Goal: Task Accomplishment & Management: Use online tool/utility

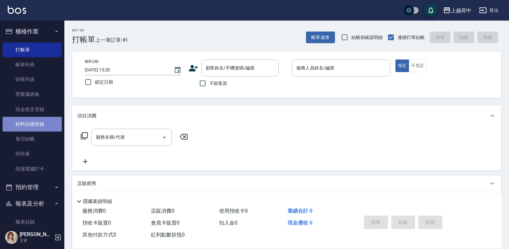
click at [45, 125] on link "材料自購登錄" at bounding box center [32, 124] width 59 height 15
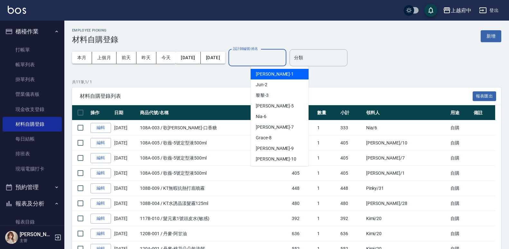
click at [261, 59] on div "設計師編號/姓名 設計師編號/姓名" at bounding box center [257, 57] width 58 height 17
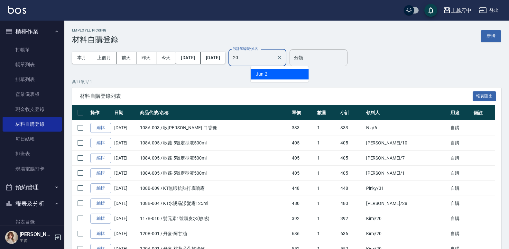
type input "Kimi-20"
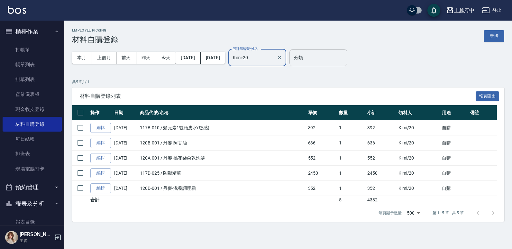
drag, startPoint x: 301, startPoint y: 56, endPoint x: 312, endPoint y: 56, distance: 11.3
click at [283, 56] on icon "Clear" at bounding box center [279, 57] width 6 height 6
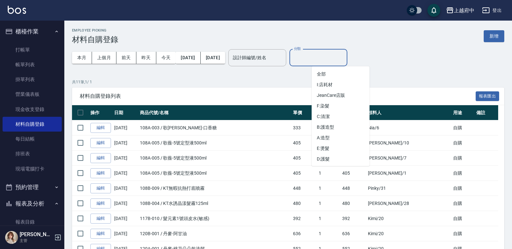
click at [318, 58] on div "分類 分類" at bounding box center [318, 57] width 58 height 17
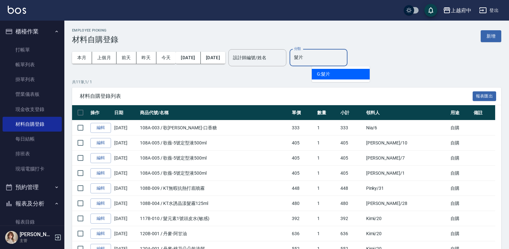
click at [327, 71] on li "G:髮片" at bounding box center [341, 74] width 58 height 11
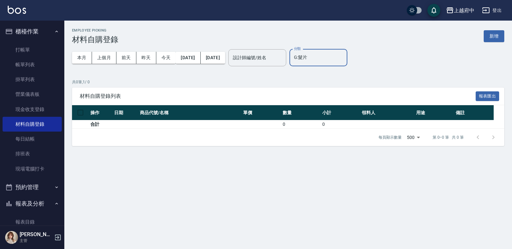
click at [337, 57] on input "G:髮片" at bounding box center [318, 57] width 52 height 11
type input "G"
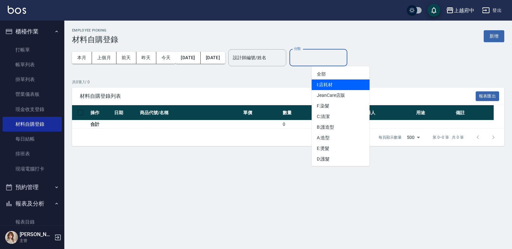
click at [324, 83] on li "I:店耗材" at bounding box center [341, 84] width 58 height 11
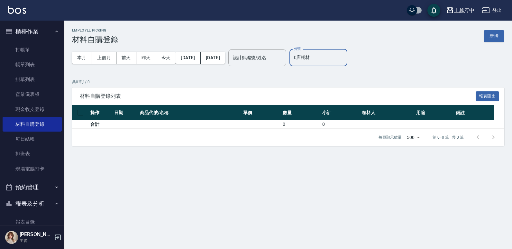
click at [342, 62] on input "I:店耗材" at bounding box center [318, 57] width 52 height 11
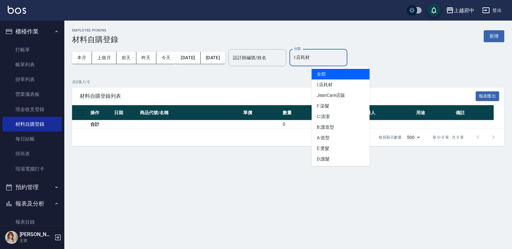
click at [336, 74] on li "全部" at bounding box center [341, 74] width 58 height 11
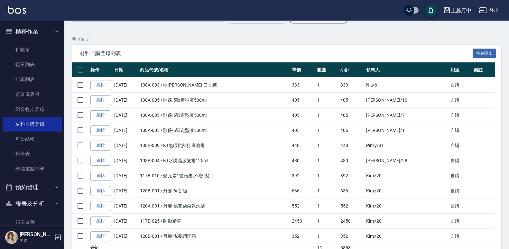
scroll to position [7, 0]
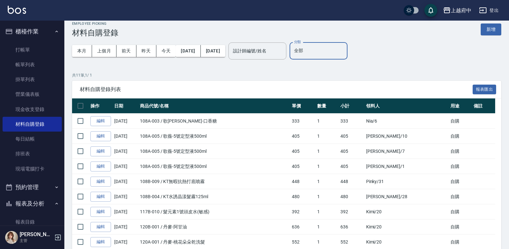
type input "全"
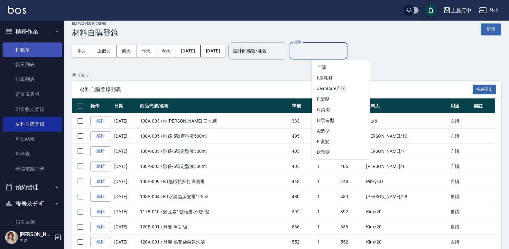
click at [32, 45] on link "打帳單" at bounding box center [32, 49] width 59 height 15
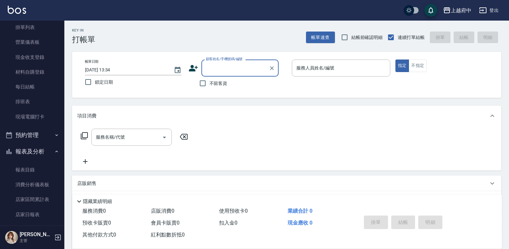
scroll to position [161, 0]
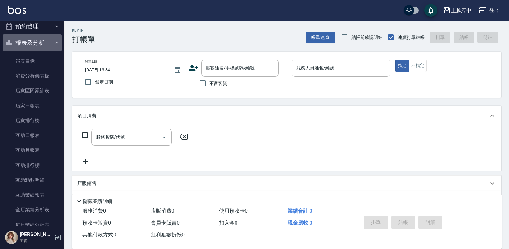
click at [54, 41] on icon "button" at bounding box center [56, 42] width 5 height 5
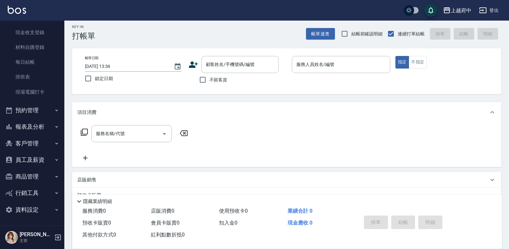
scroll to position [0, 0]
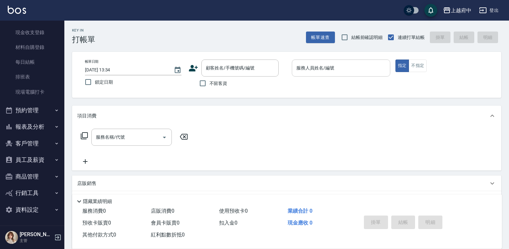
click at [320, 68] on div "服務人員姓名/編號 服務人員姓名/編號" at bounding box center [341, 67] width 98 height 17
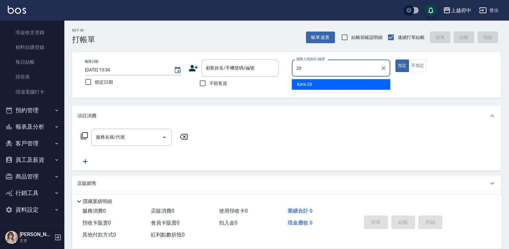
type input "Kimi-20"
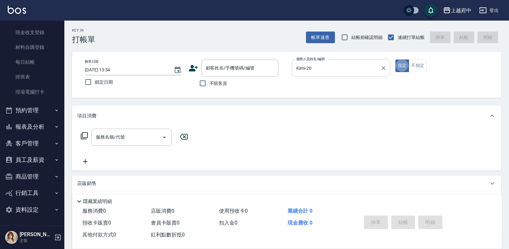
type button "true"
click at [402, 65] on button "指定" at bounding box center [402, 65] width 14 height 13
click at [385, 69] on icon "Clear" at bounding box center [383, 68] width 6 height 6
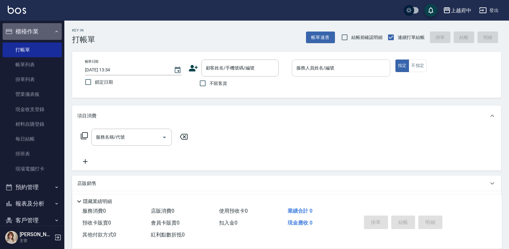
click at [54, 34] on icon "button" at bounding box center [56, 31] width 5 height 5
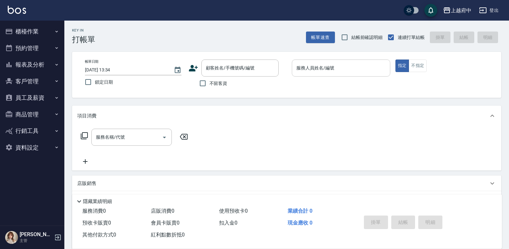
click at [45, 77] on button "客戶管理" at bounding box center [32, 81] width 59 height 17
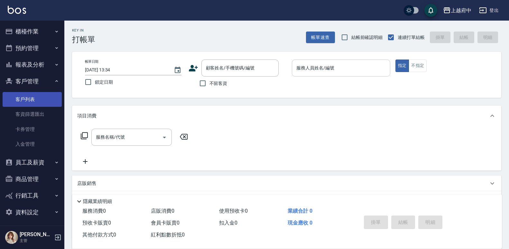
click at [35, 98] on link "客戶列表" at bounding box center [32, 99] width 59 height 15
